Goal: Task Accomplishment & Management: Manage account settings

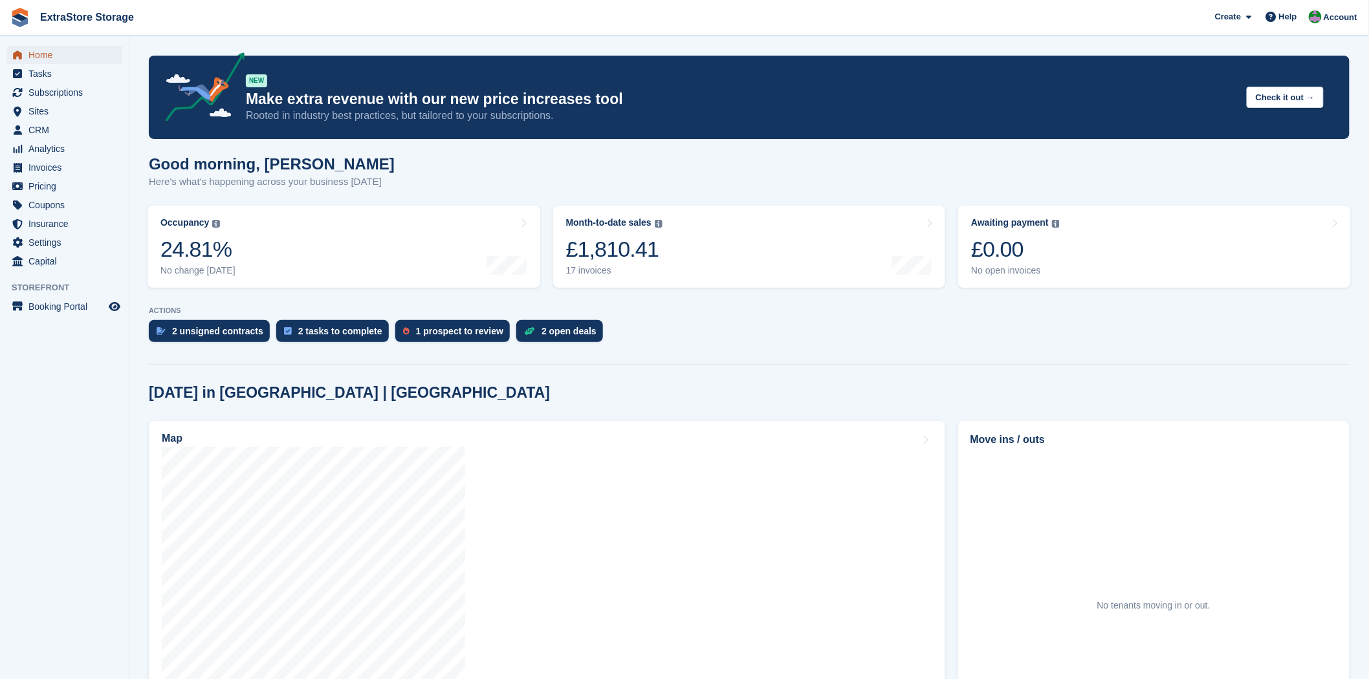
click at [50, 56] on span "Home" at bounding box center [67, 55] width 78 height 18
click at [42, 136] on span "CRM" at bounding box center [67, 130] width 78 height 18
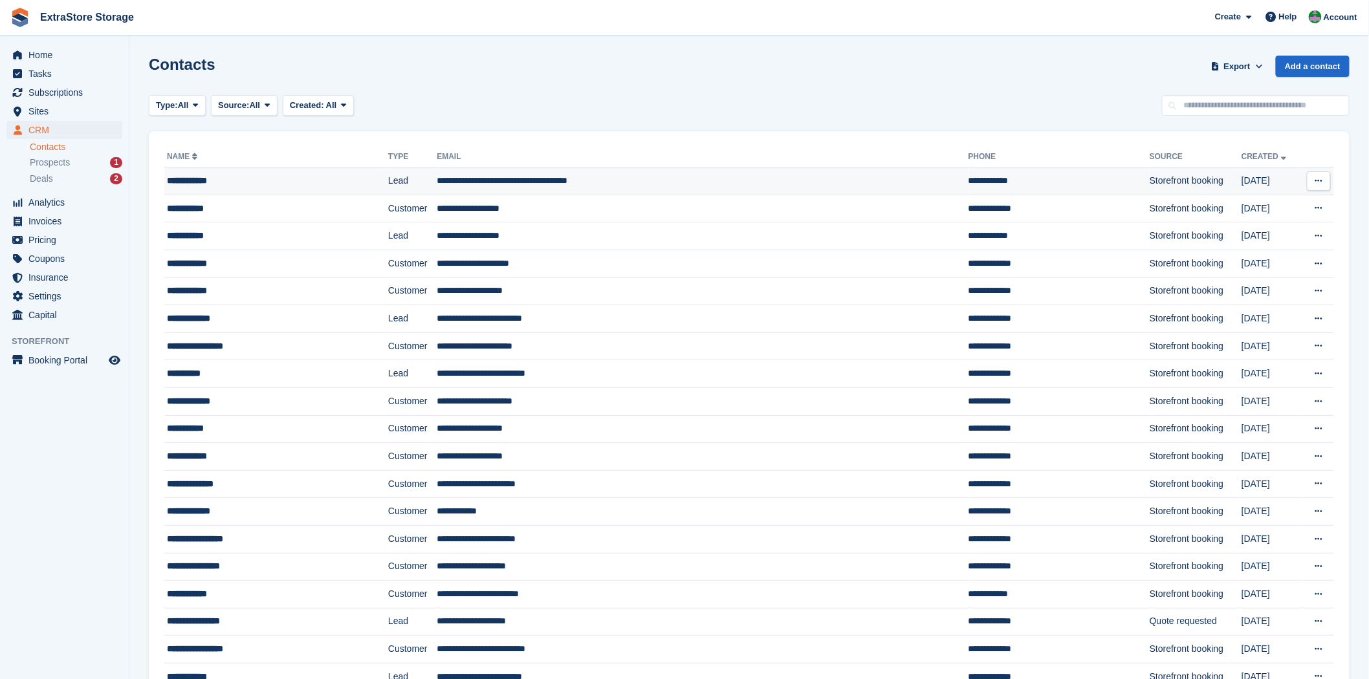
click at [1320, 185] on icon at bounding box center [1318, 181] width 7 height 8
click at [1277, 234] on p "Delete contact" at bounding box center [1268, 234] width 113 height 17
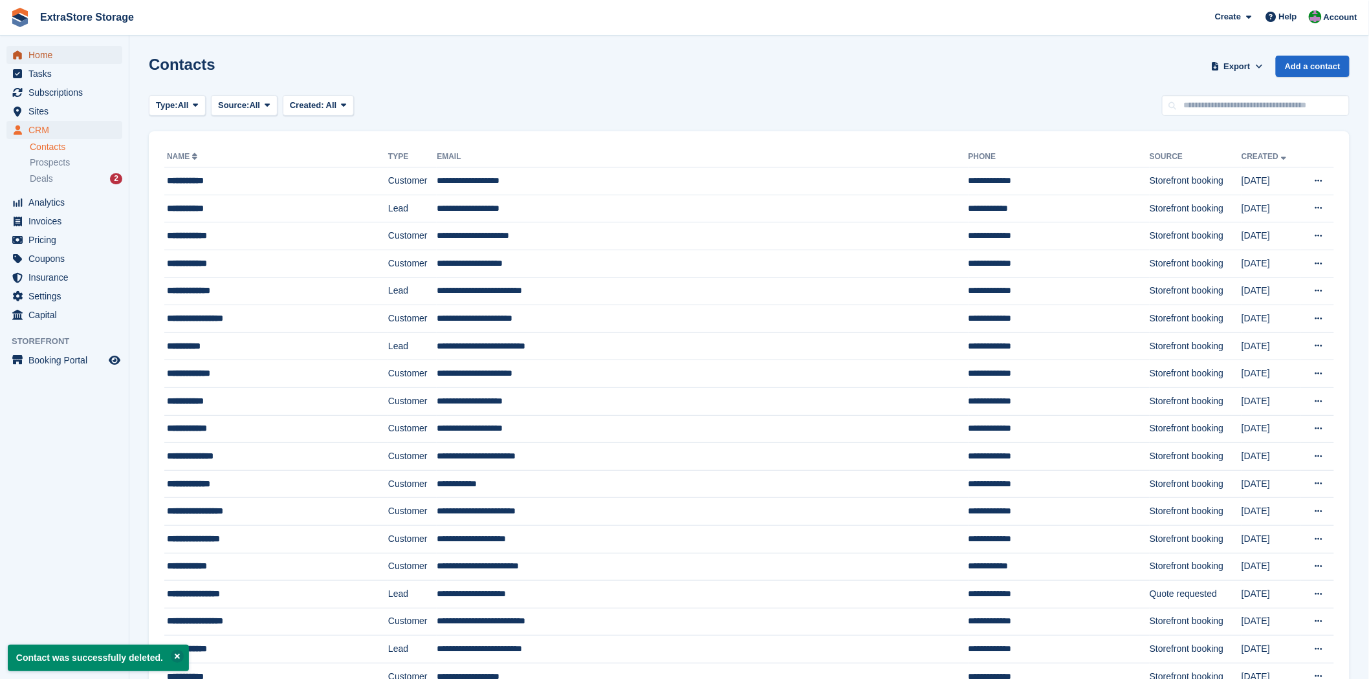
click at [52, 55] on span "Home" at bounding box center [67, 55] width 78 height 18
